Goal: Task Accomplishment & Management: Manage account settings

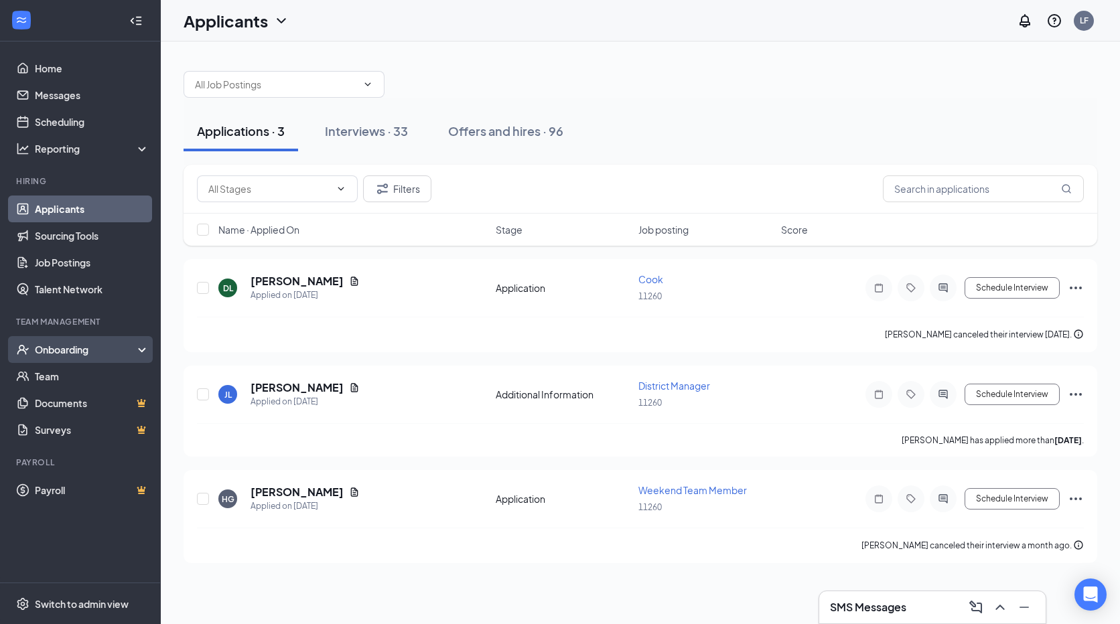
click at [66, 347] on div "Onboarding" at bounding box center [86, 349] width 103 height 13
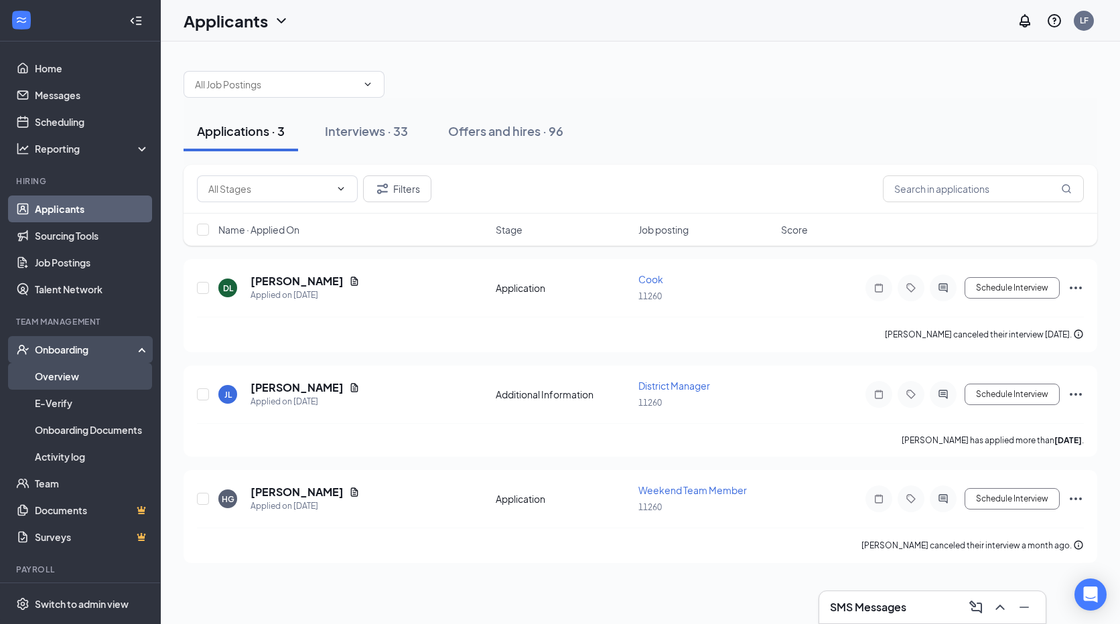
click at [51, 376] on link "Overview" at bounding box center [92, 376] width 115 height 27
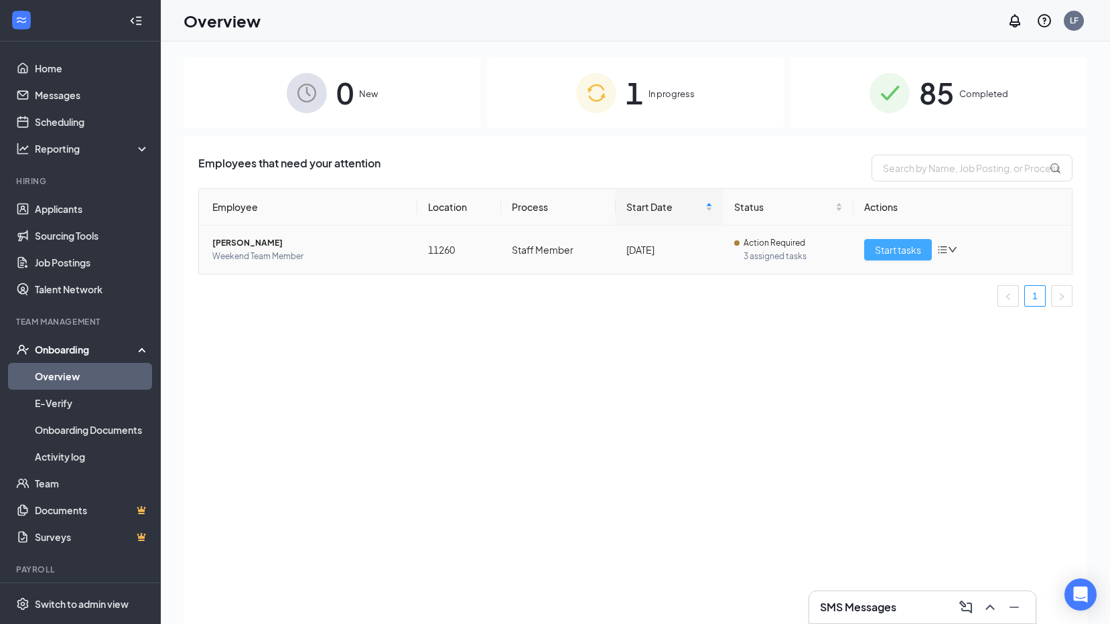
click at [910, 249] on span "Start tasks" at bounding box center [898, 250] width 46 height 15
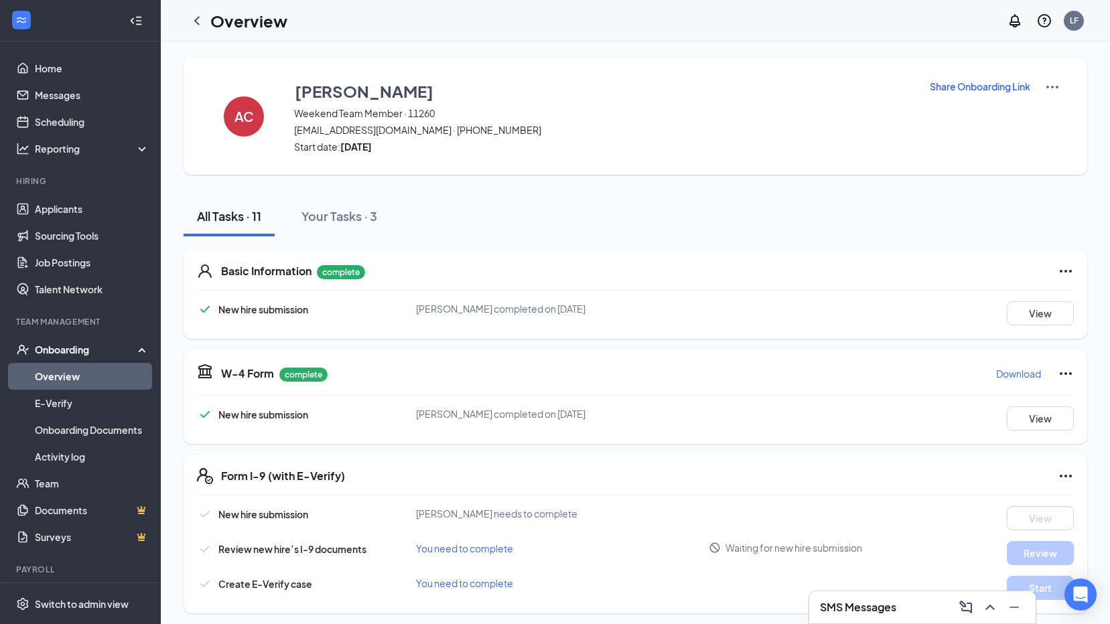
click at [879, 612] on h3 "SMS Messages" at bounding box center [858, 607] width 76 height 15
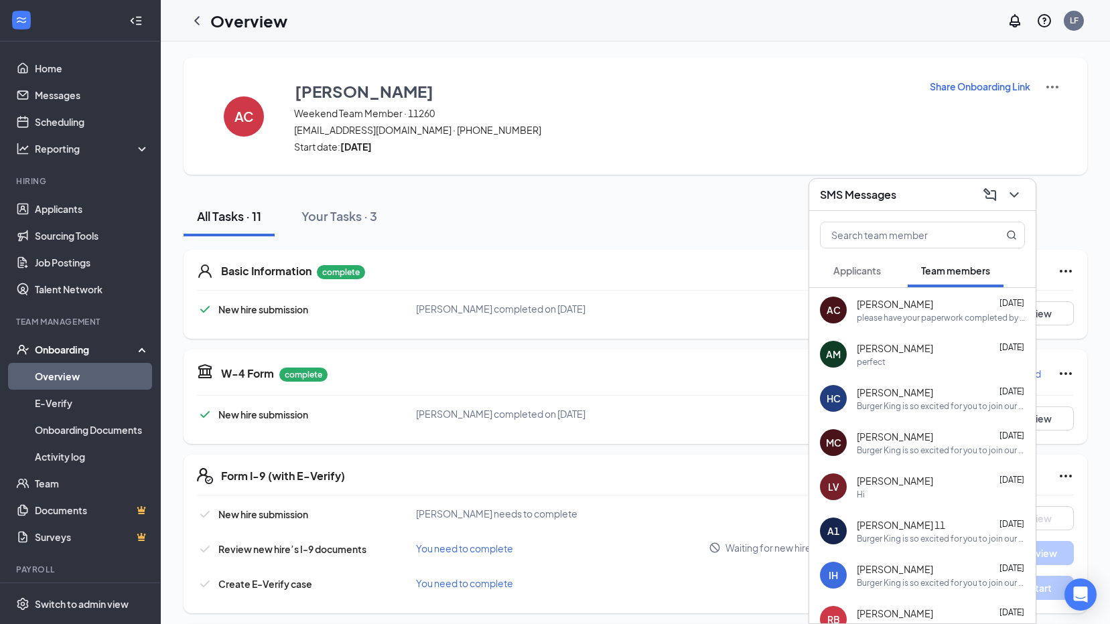
click at [890, 322] on div "please have your paperwork completed by [DATE]. If not then we will have to mov…" at bounding box center [941, 317] width 168 height 11
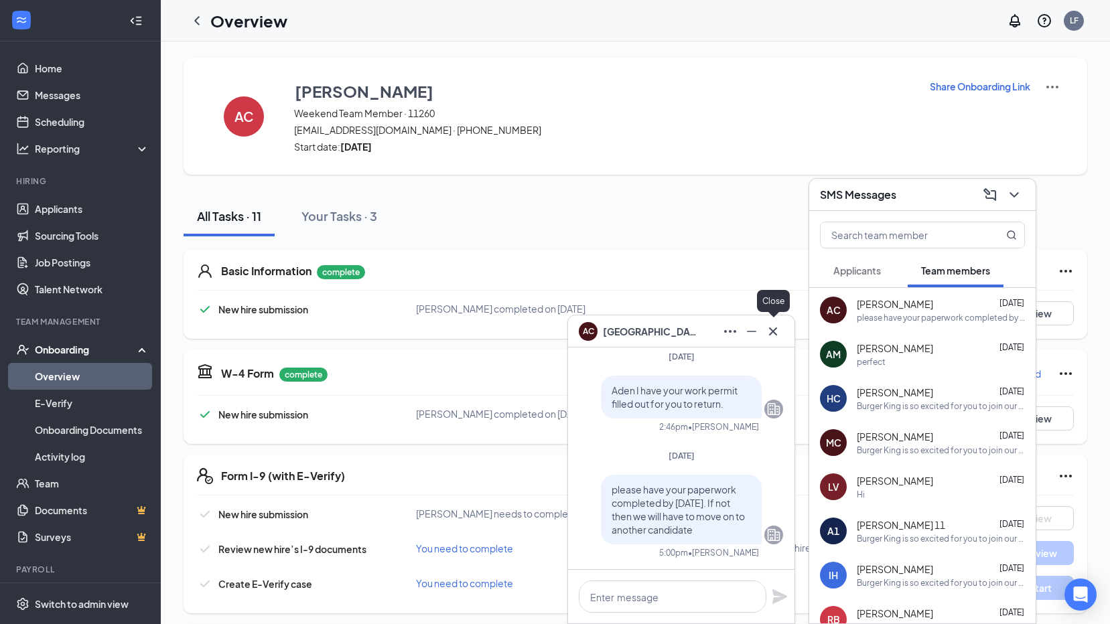
click at [774, 335] on icon "Cross" at bounding box center [773, 332] width 16 height 16
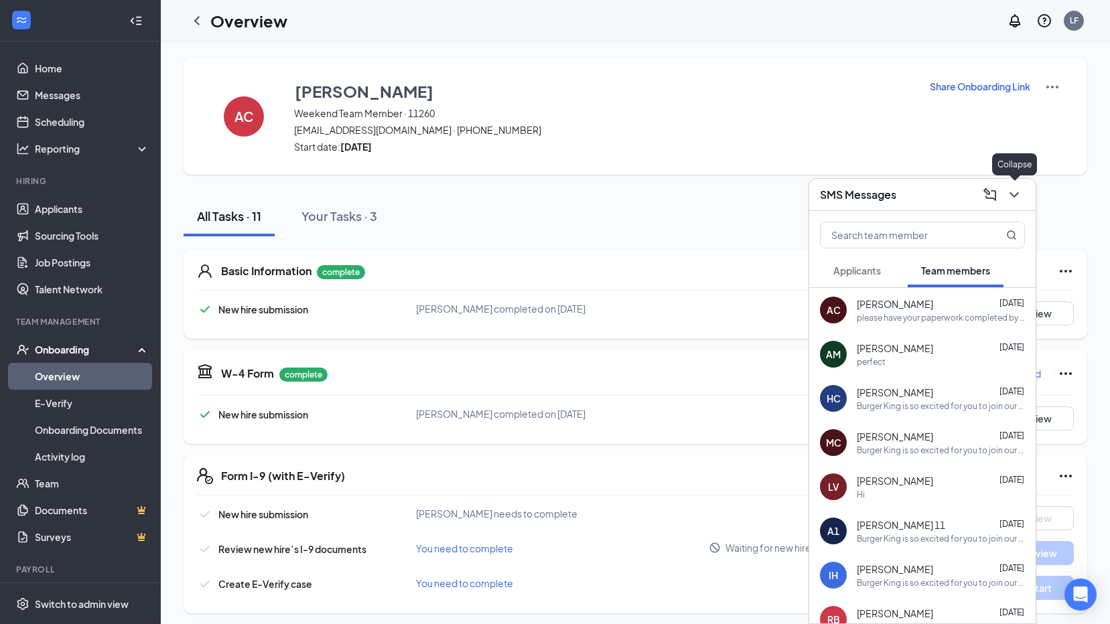
click at [1014, 193] on icon "ChevronDown" at bounding box center [1014, 195] width 16 height 16
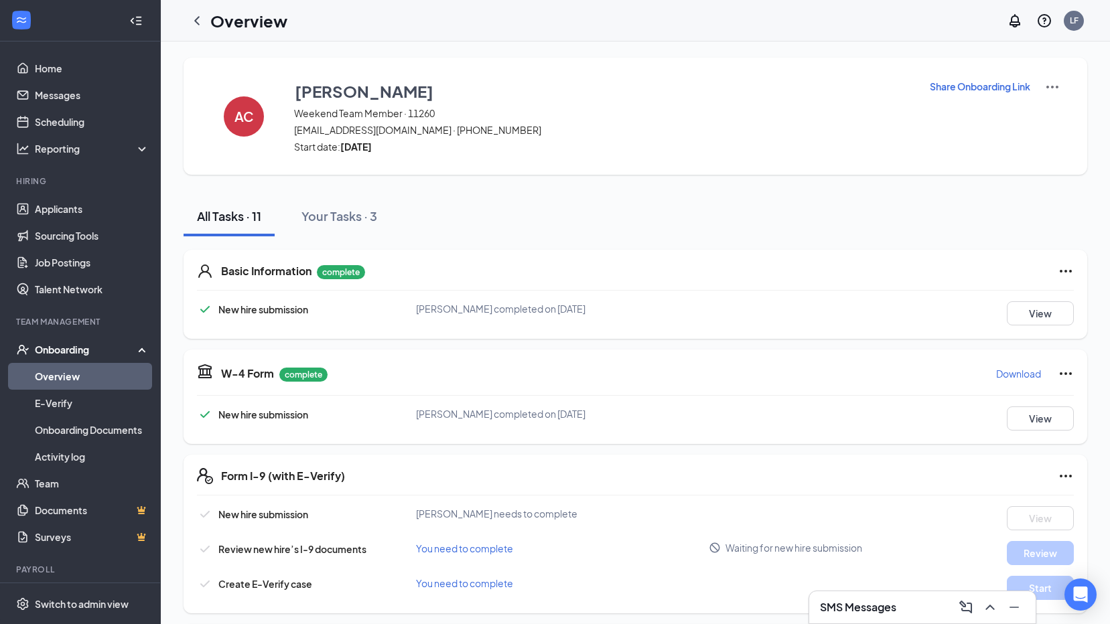
click at [1048, 84] on img at bounding box center [1052, 87] width 16 height 16
click at [194, 21] on icon "ChevronLeft" at bounding box center [197, 21] width 16 height 16
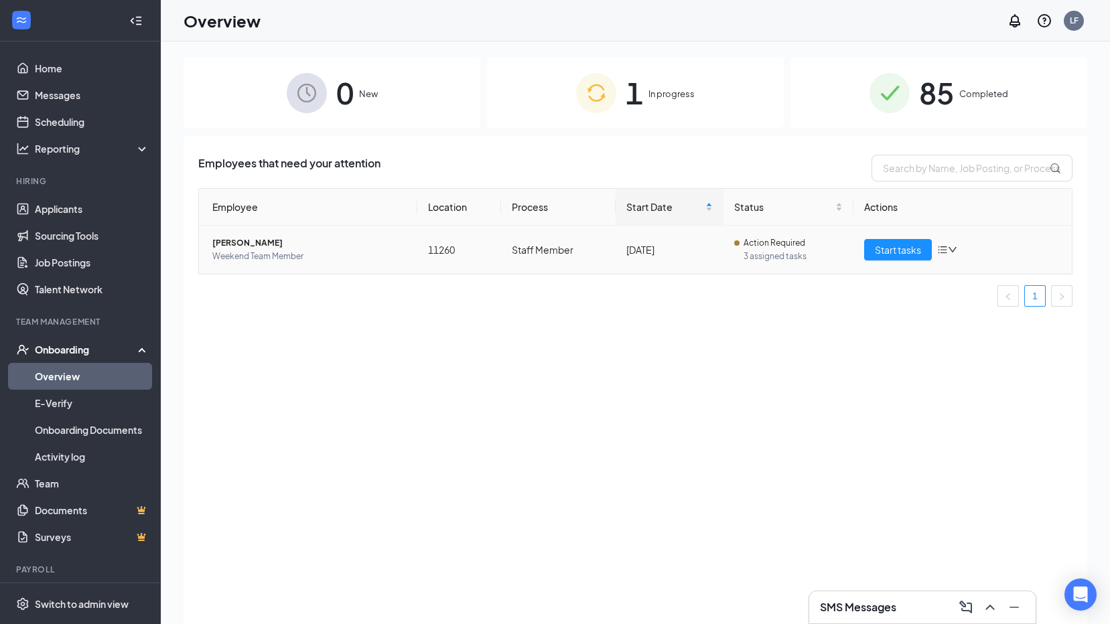
click at [950, 247] on icon "down" at bounding box center [952, 249] width 9 height 9
click at [996, 340] on div "Remove from onboarding" at bounding box center [1018, 336] width 145 height 13
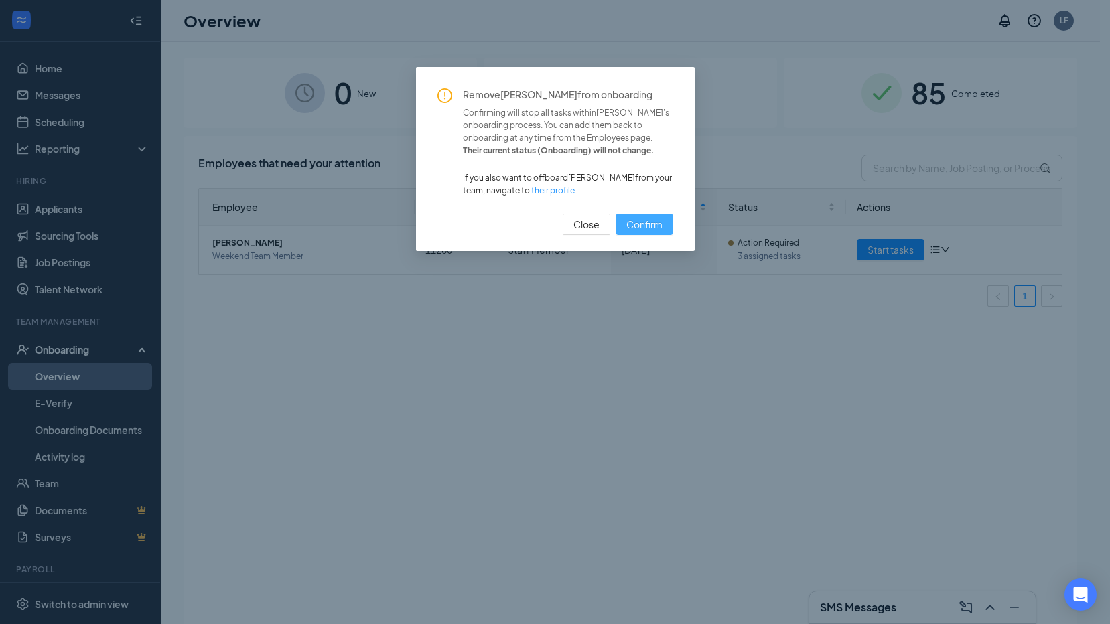
click at [644, 228] on span "Confirm" at bounding box center [644, 224] width 36 height 15
